Goal: Find specific page/section: Find specific page/section

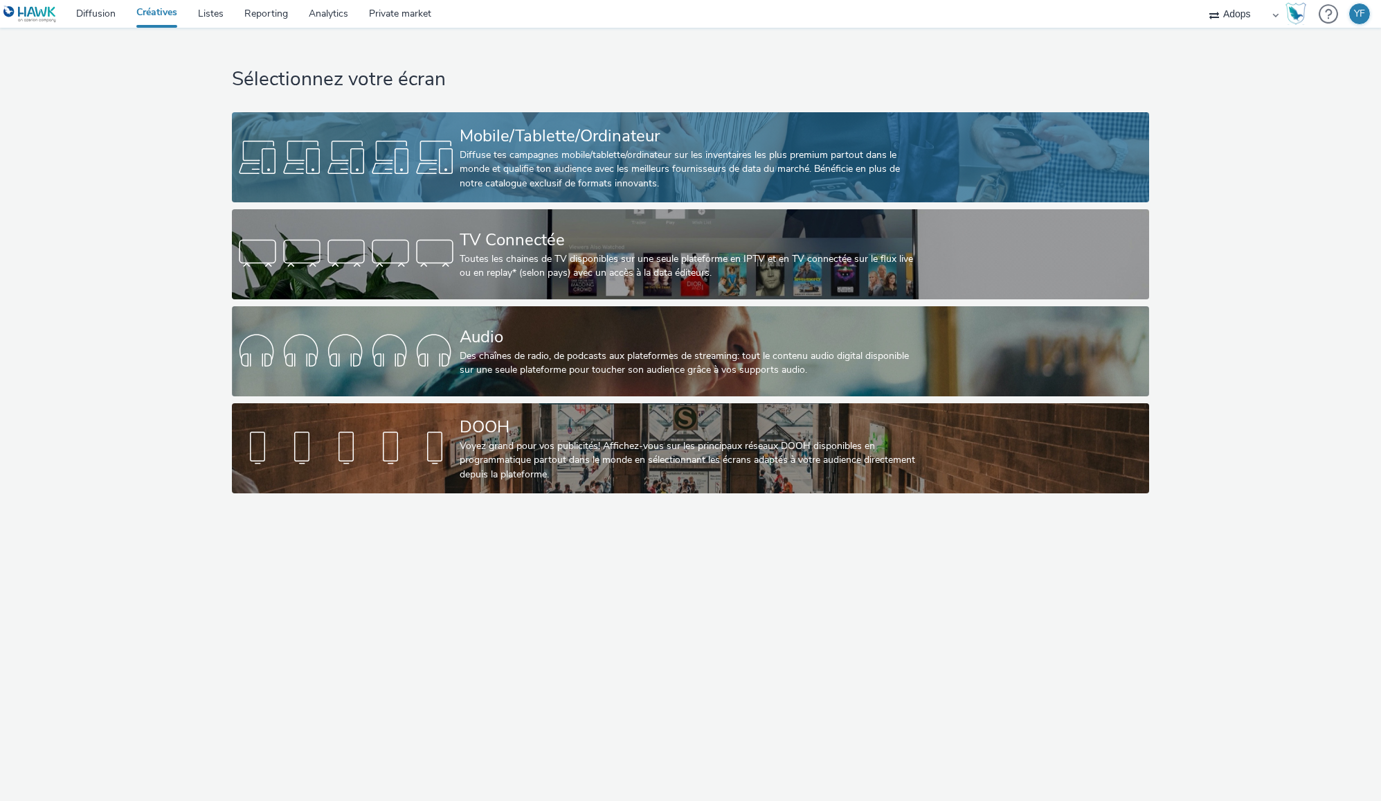
click at [533, 155] on div "Diffuse tes campagnes mobile/tablette/ordinateur sur les inventaires les plus p…" at bounding box center [688, 169] width 456 height 42
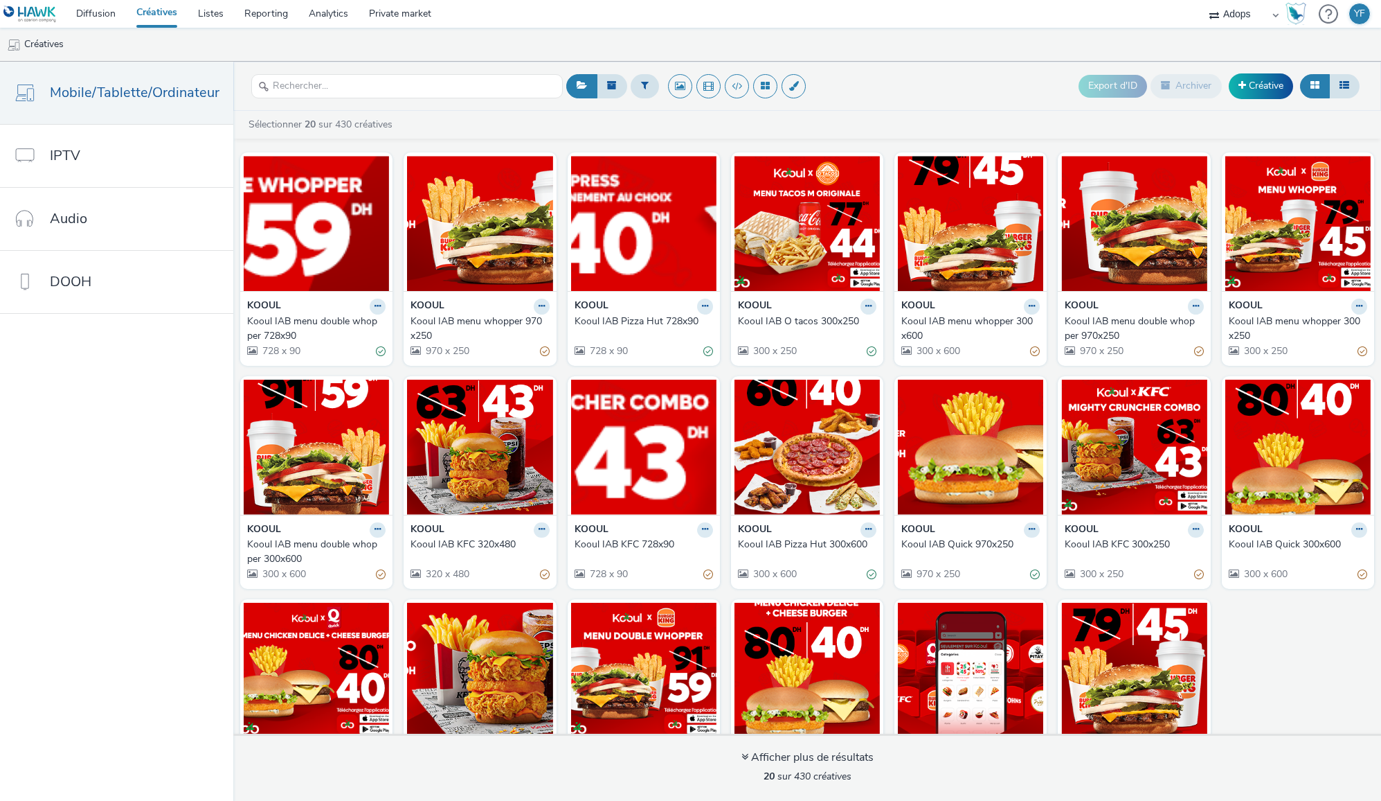
scroll to position [81, 0]
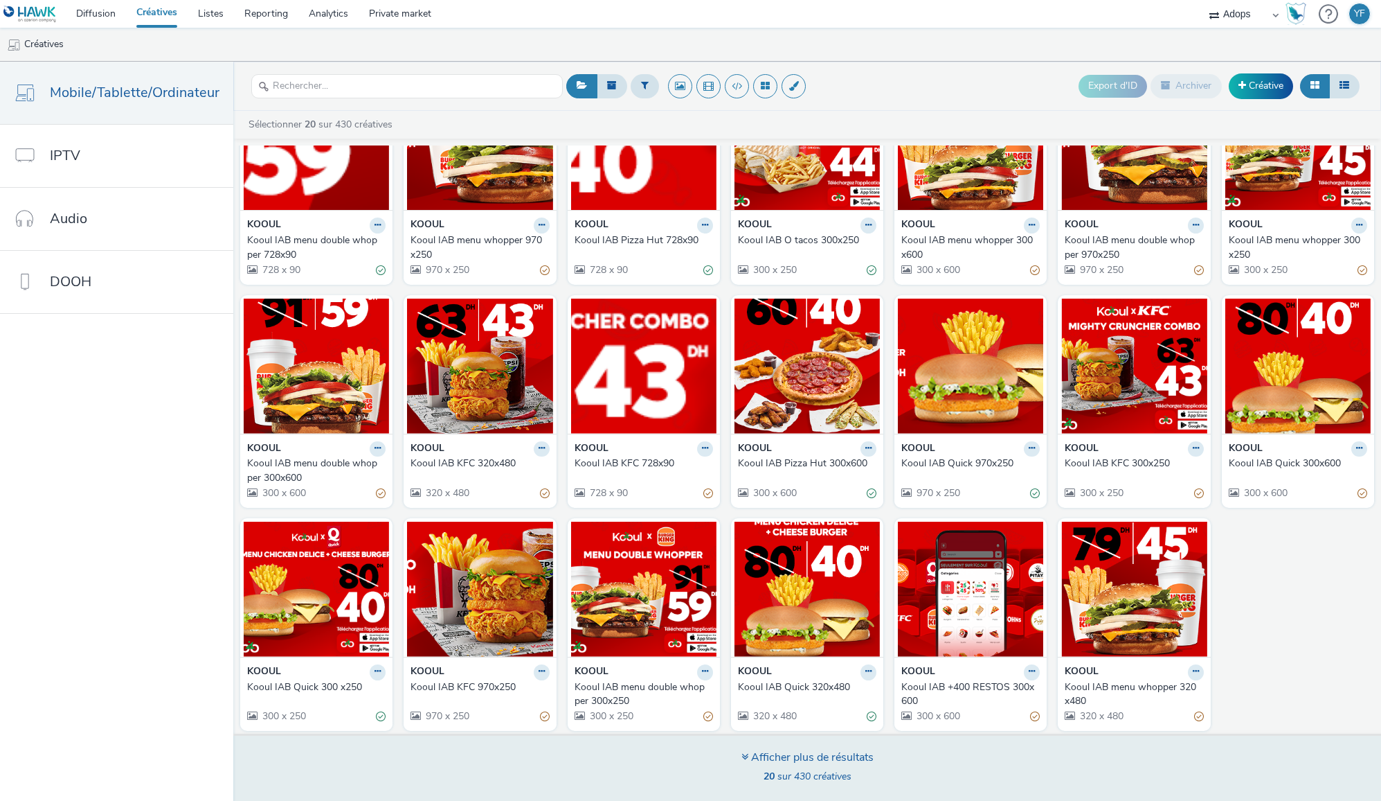
click at [780, 760] on div "Afficher plus de résultats" at bounding box center [808, 757] width 132 height 16
click at [805, 771] on span "20 sur 430 créatives" at bounding box center [808, 775] width 88 height 13
click at [832, 779] on span "20 sur 430 créatives" at bounding box center [808, 775] width 88 height 13
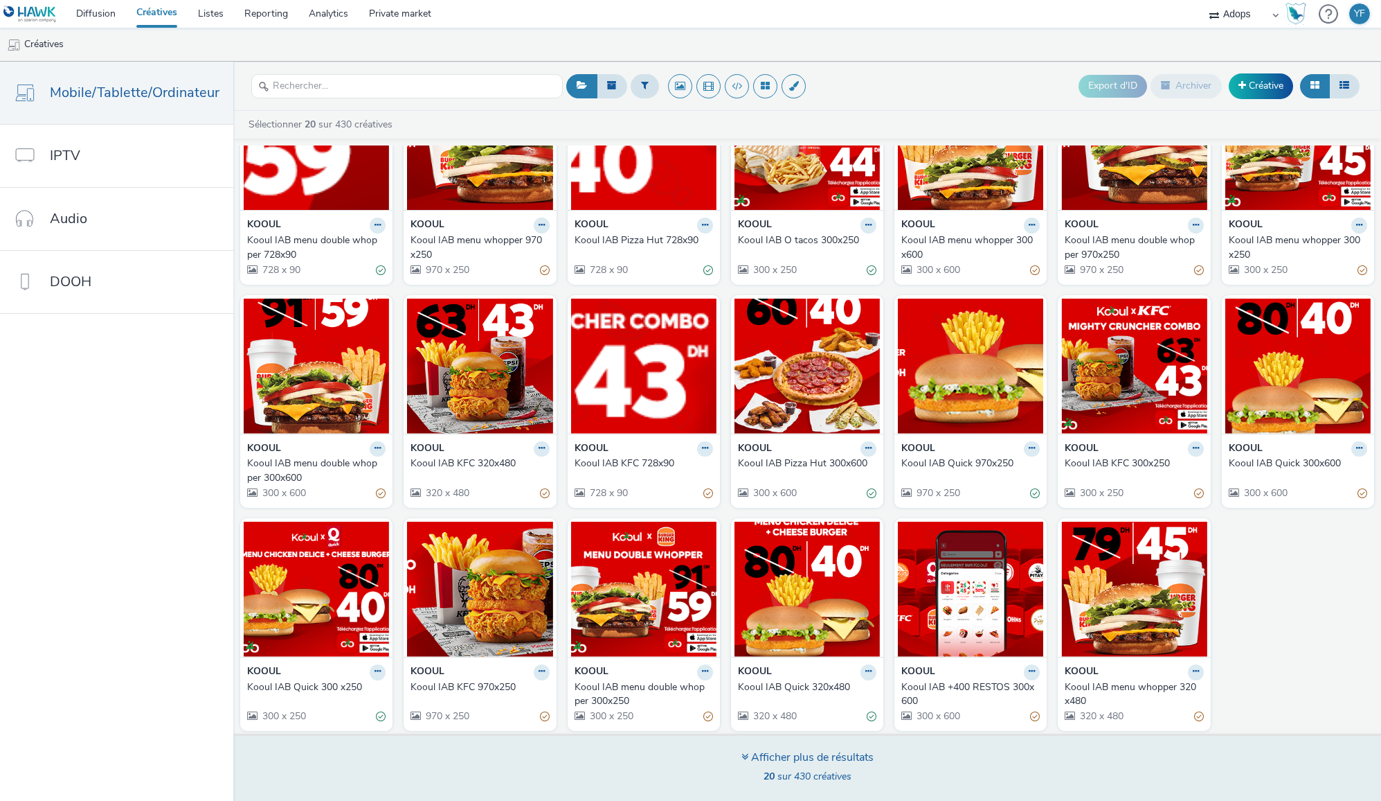
click at [832, 779] on span "20 sur 430 créatives" at bounding box center [808, 775] width 88 height 13
click at [754, 758] on div "Afficher plus de résultats" at bounding box center [808, 757] width 132 height 16
click at [742, 757] on icon at bounding box center [745, 756] width 7 height 11
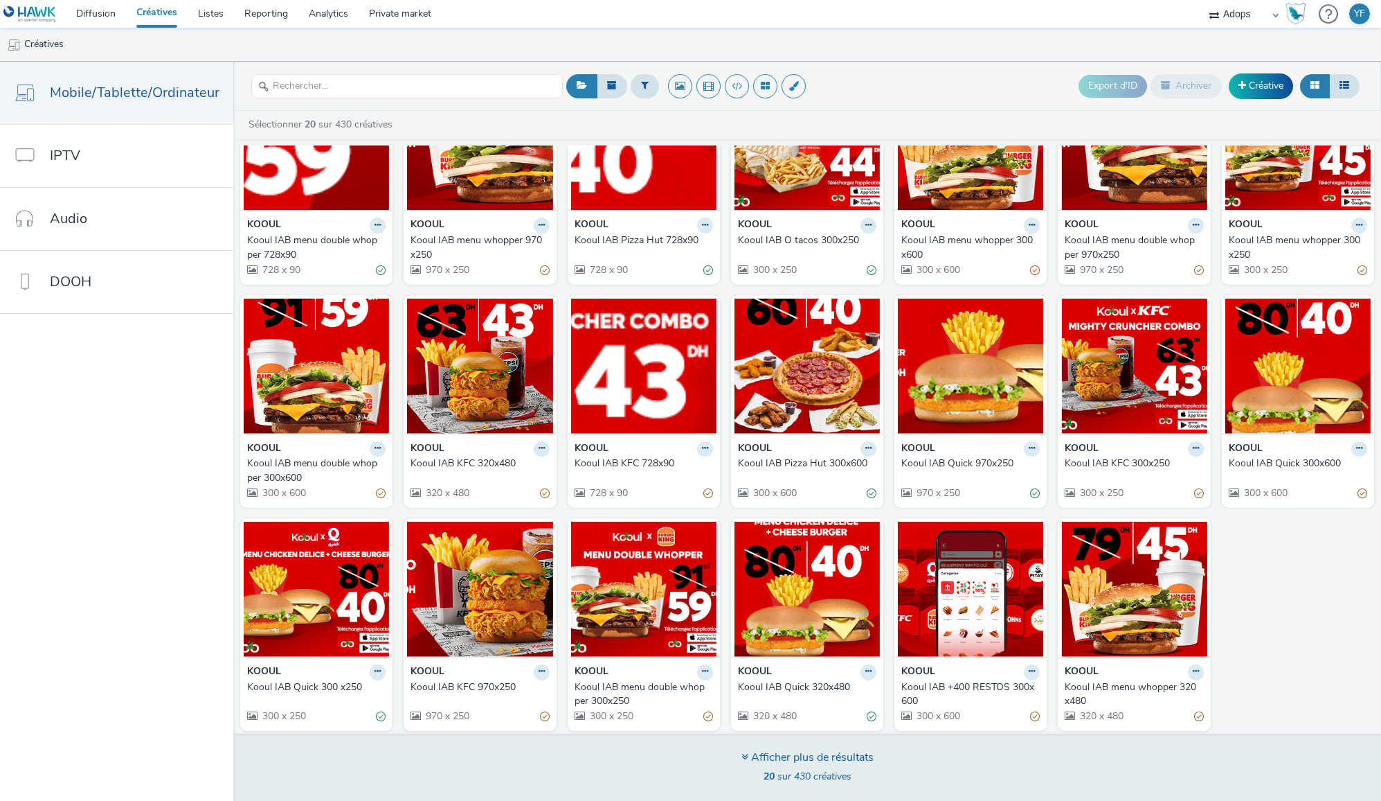
click at [817, 755] on div "Afficher plus de résultats" at bounding box center [808, 757] width 132 height 16
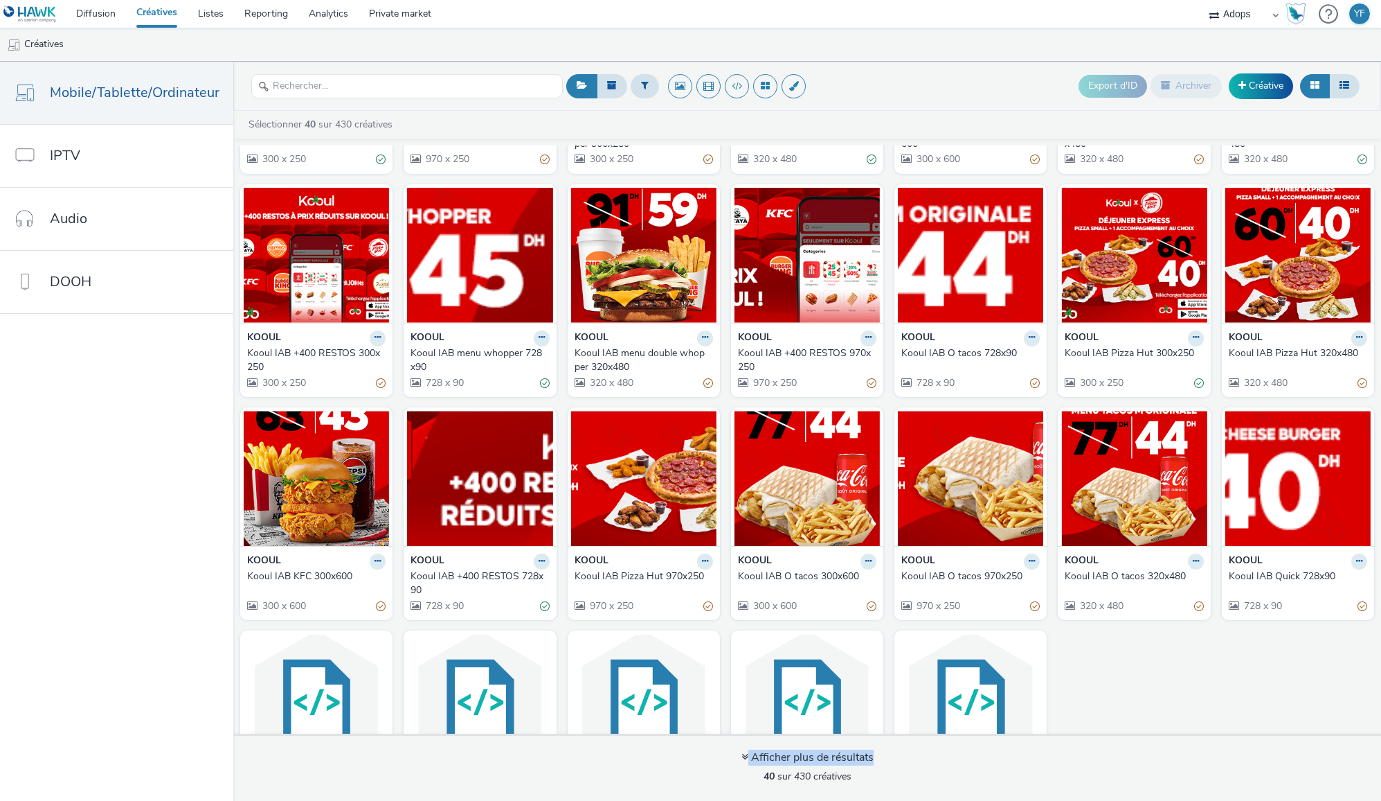
scroll to position [749, 0]
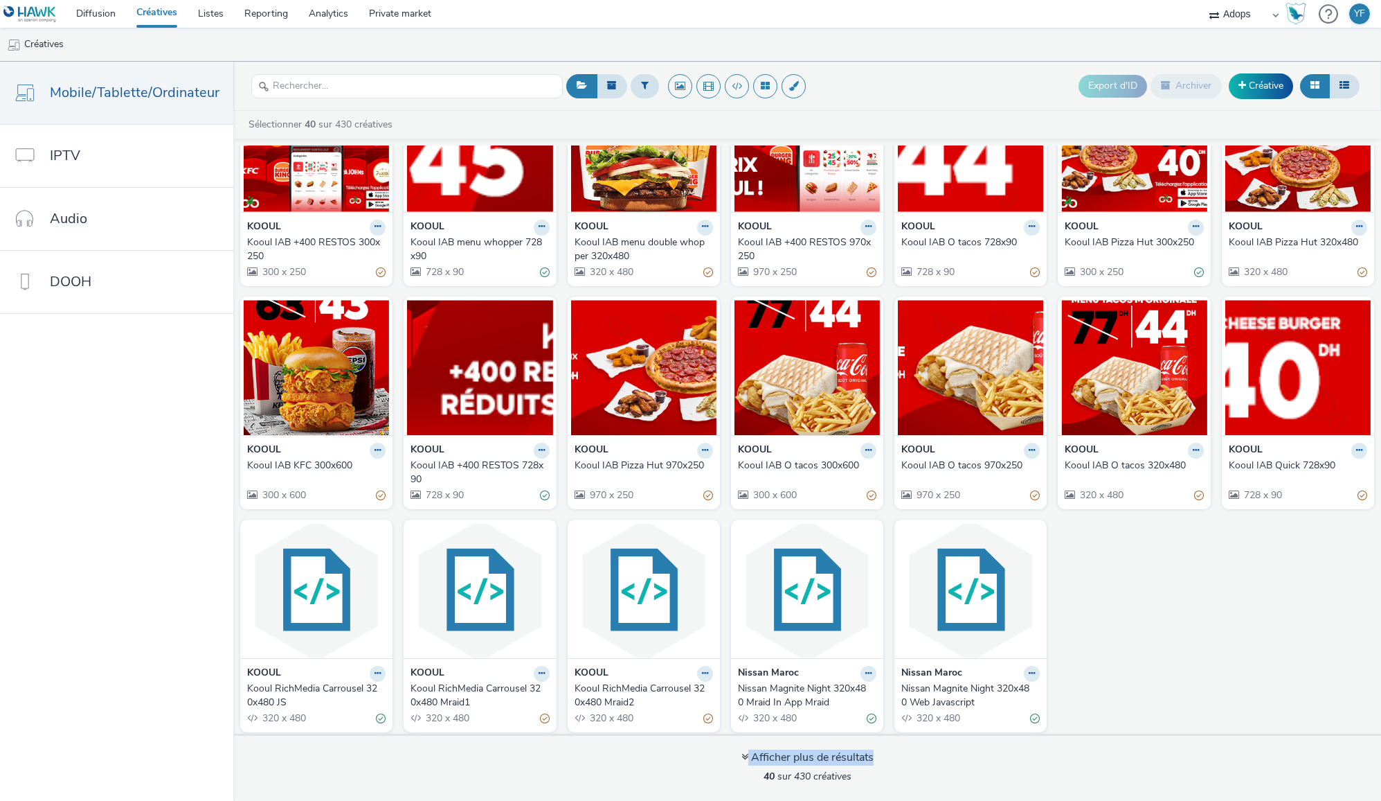
click at [454, 696] on div "Kooul RichMedia Carrousel 320x480 Mraid1" at bounding box center [477, 695] width 133 height 28
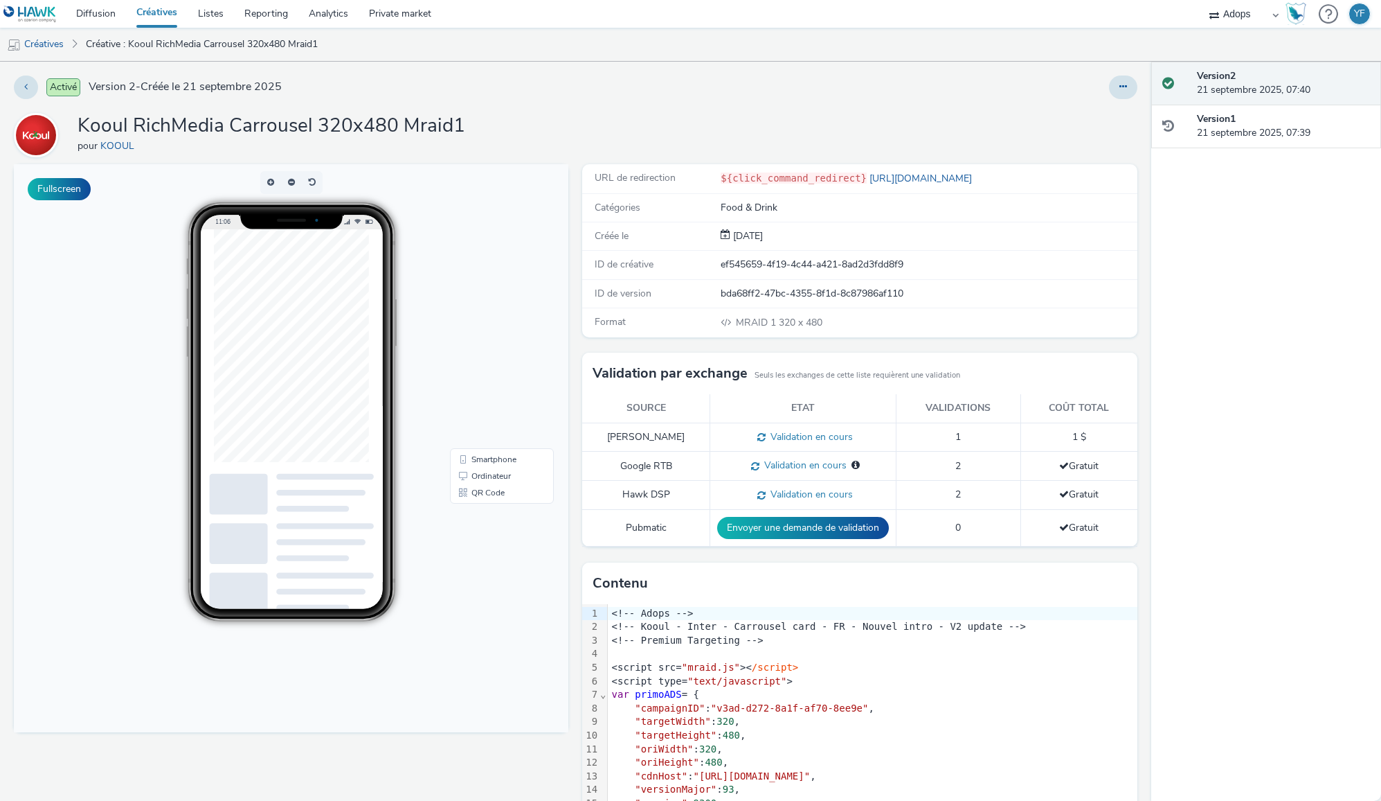
click at [1170, 82] on span at bounding box center [1169, 83] width 12 height 14
click at [1178, 133] on div at bounding box center [1180, 126] width 35 height 28
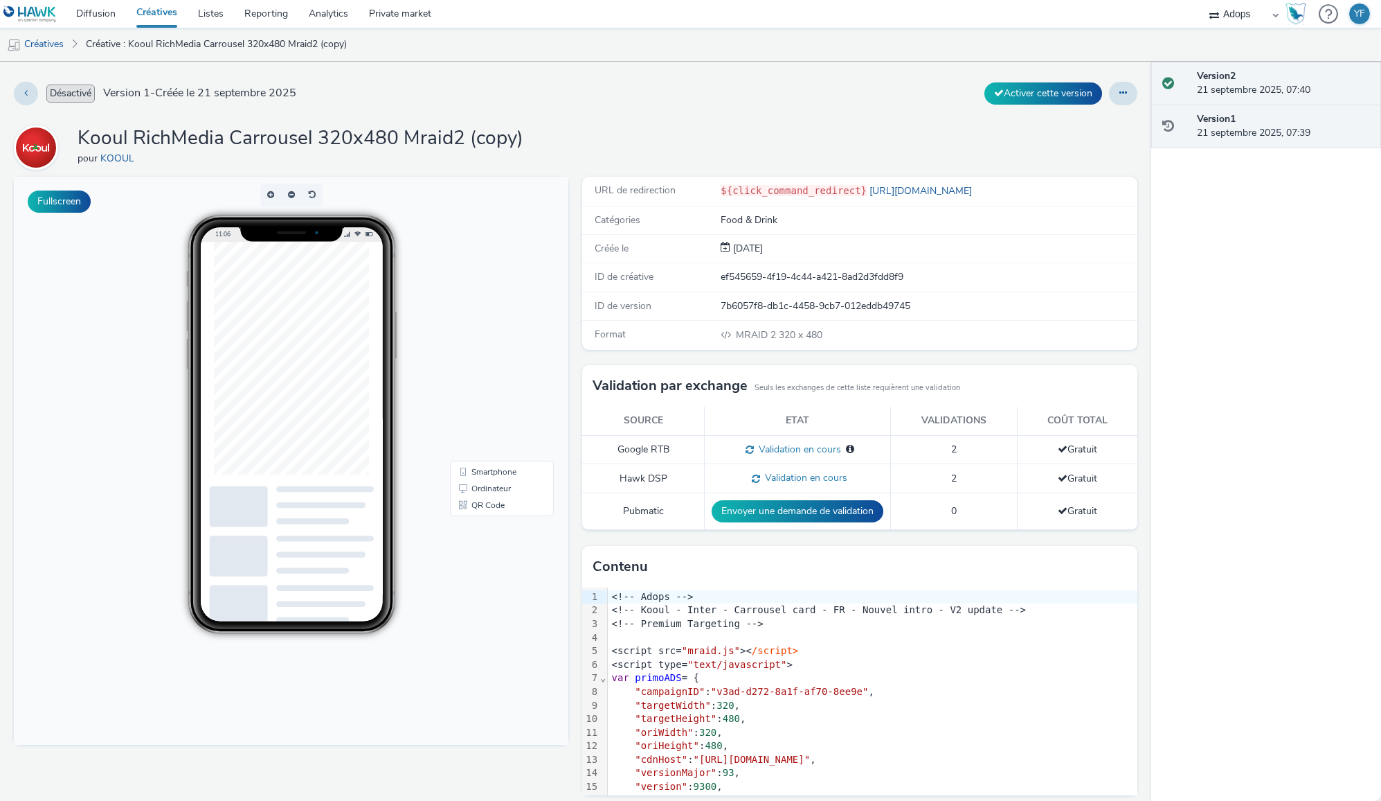
click at [1192, 84] on div at bounding box center [1180, 83] width 35 height 28
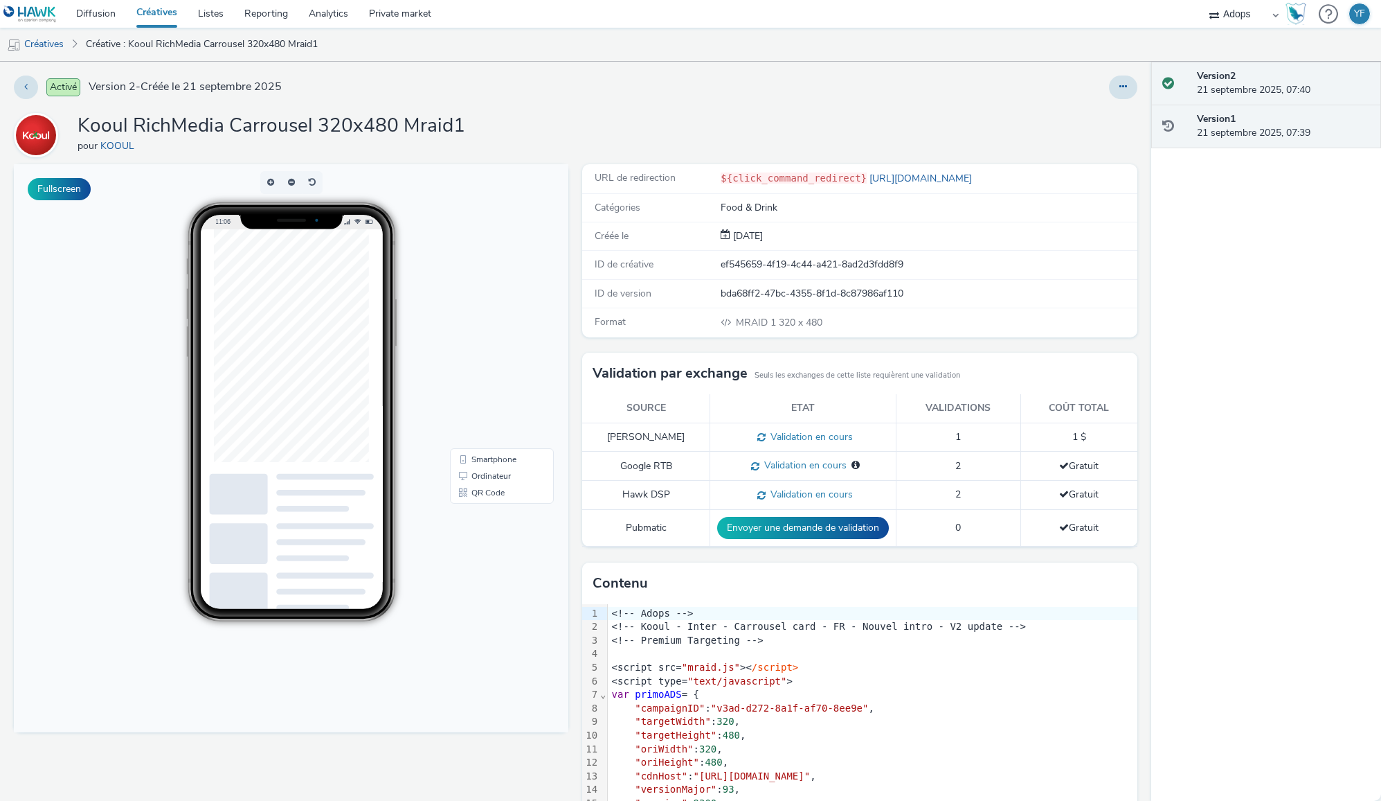
click at [1197, 118] on strong "Version 1" at bounding box center [1216, 118] width 39 height 13
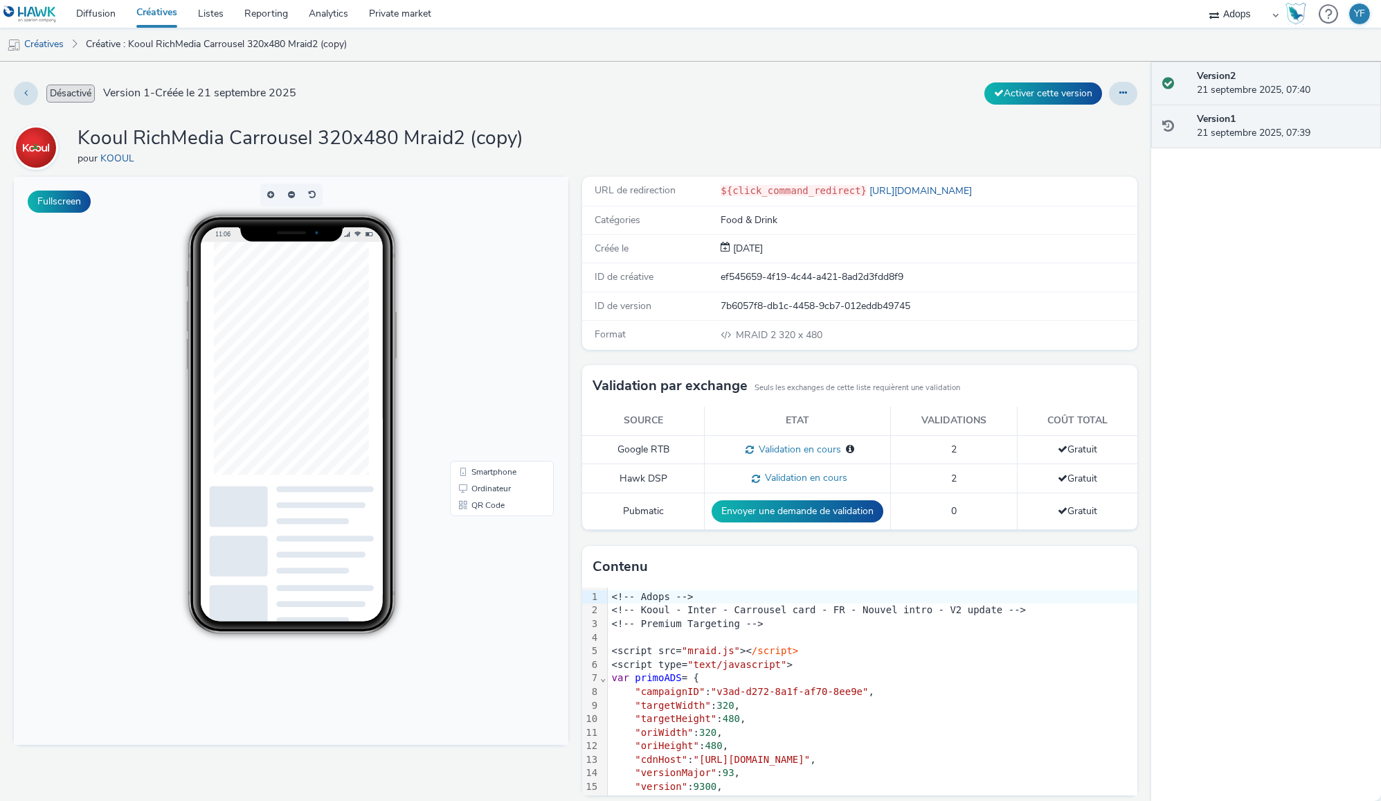
click at [1198, 69] on strong "Version 2" at bounding box center [1216, 75] width 39 height 13
